Goal: Transaction & Acquisition: Book appointment/travel/reservation

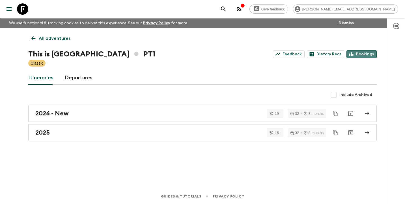
click at [364, 54] on link "Bookings" at bounding box center [361, 54] width 30 height 8
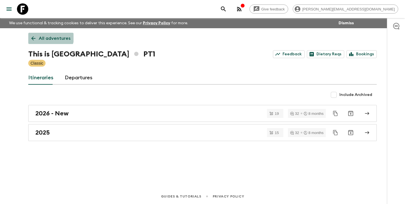
click at [48, 36] on p "All adventures" at bounding box center [55, 38] width 32 height 7
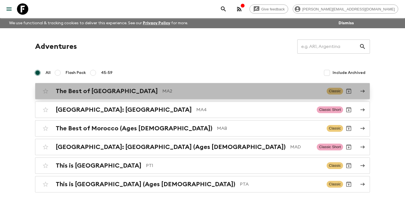
click at [90, 94] on h2 "The Best of [GEOGRAPHIC_DATA]" at bounding box center [107, 91] width 102 height 7
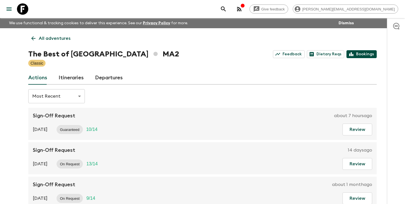
click at [365, 53] on link "Bookings" at bounding box center [361, 54] width 30 height 8
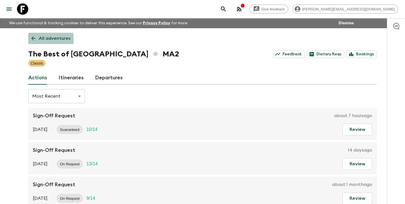
click at [50, 40] on p "All adventures" at bounding box center [55, 38] width 32 height 7
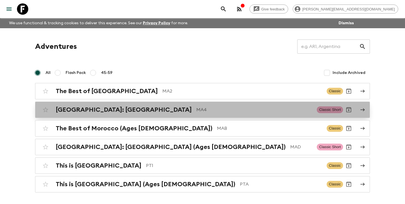
click at [78, 111] on h2 "[GEOGRAPHIC_DATA]: [GEOGRAPHIC_DATA]" at bounding box center [124, 109] width 136 height 7
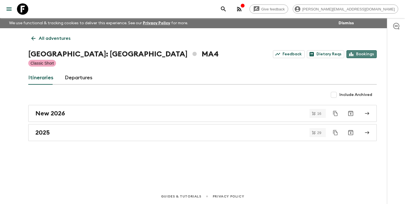
click at [373, 54] on link "Bookings" at bounding box center [361, 54] width 30 height 8
